Goal: Task Accomplishment & Management: Manage account settings

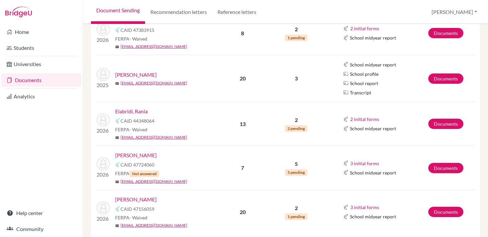
scroll to position [218, 0]
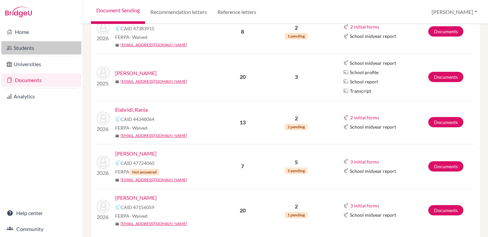
click at [46, 44] on link "Students" at bounding box center [41, 47] width 80 height 13
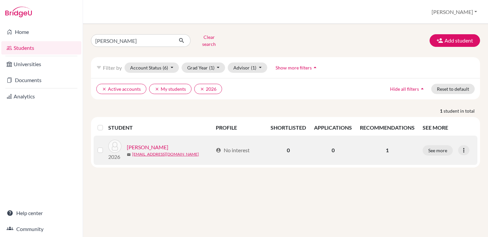
click at [132, 143] on link "Kabbaj, Maria" at bounding box center [148, 147] width 42 height 8
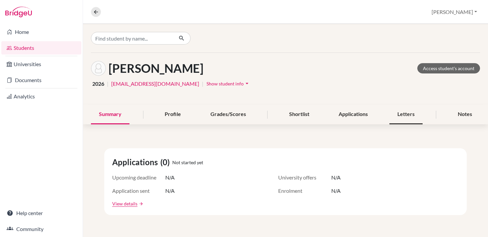
click at [418, 117] on div "Letters" at bounding box center [406, 115] width 33 height 20
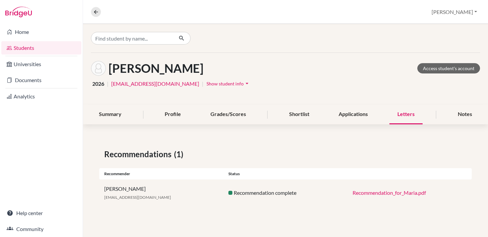
click at [375, 194] on link "Recommendation_for_Maria.pdf" at bounding box center [389, 192] width 73 height 6
